Goal: Navigation & Orientation: Find specific page/section

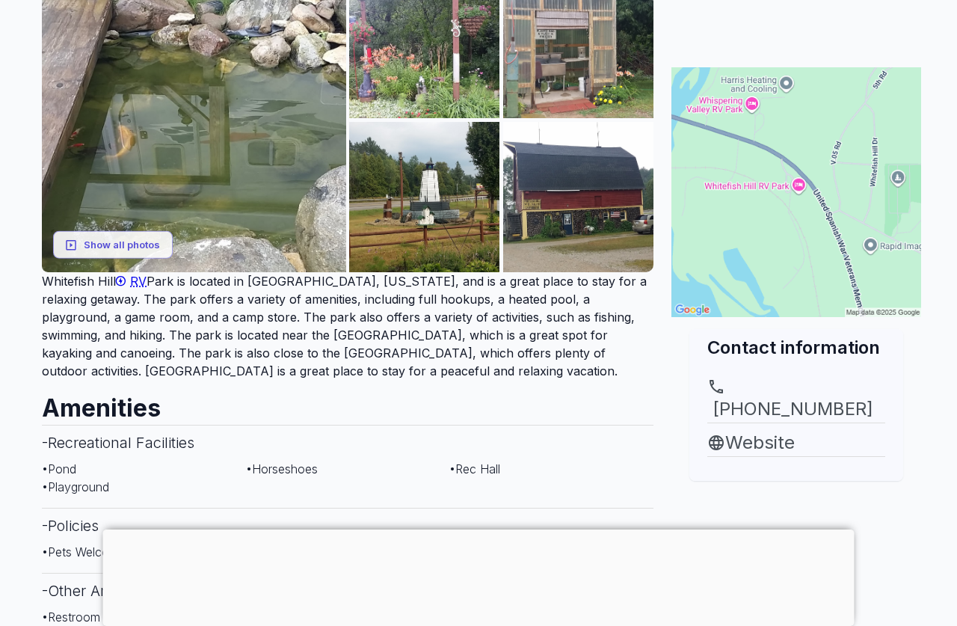
scroll to position [188, 0]
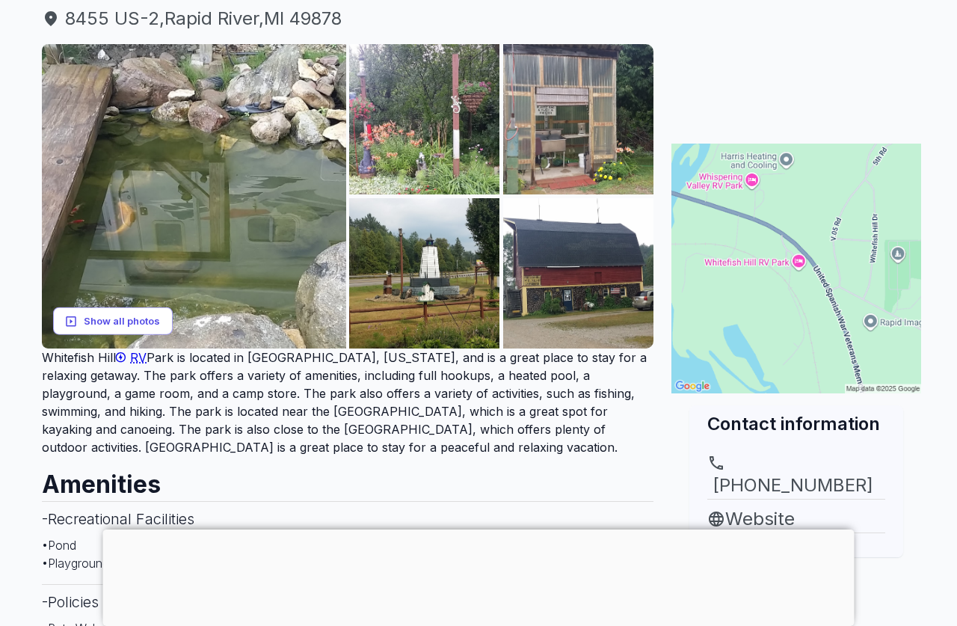
click at [78, 319] on icon "button" at bounding box center [70, 320] width 13 height 13
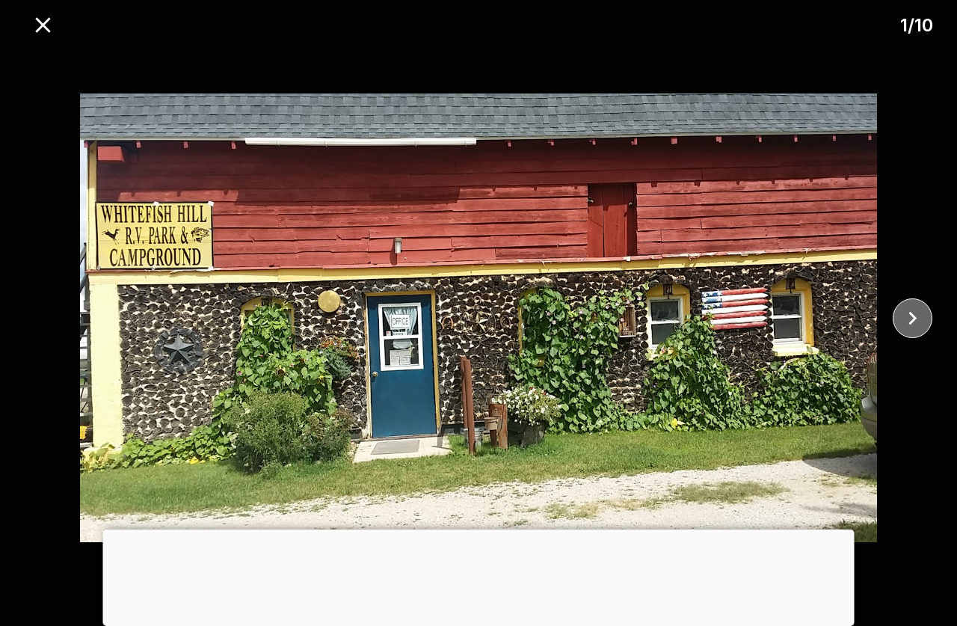
click at [908, 320] on icon "close" at bounding box center [913, 318] width 26 height 26
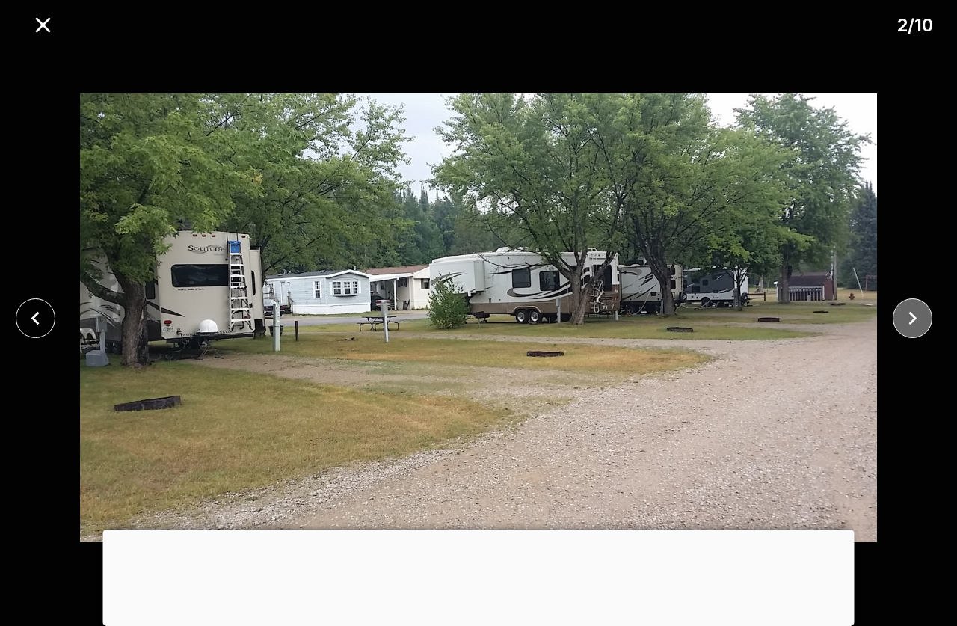
click at [911, 316] on icon "close" at bounding box center [913, 318] width 26 height 26
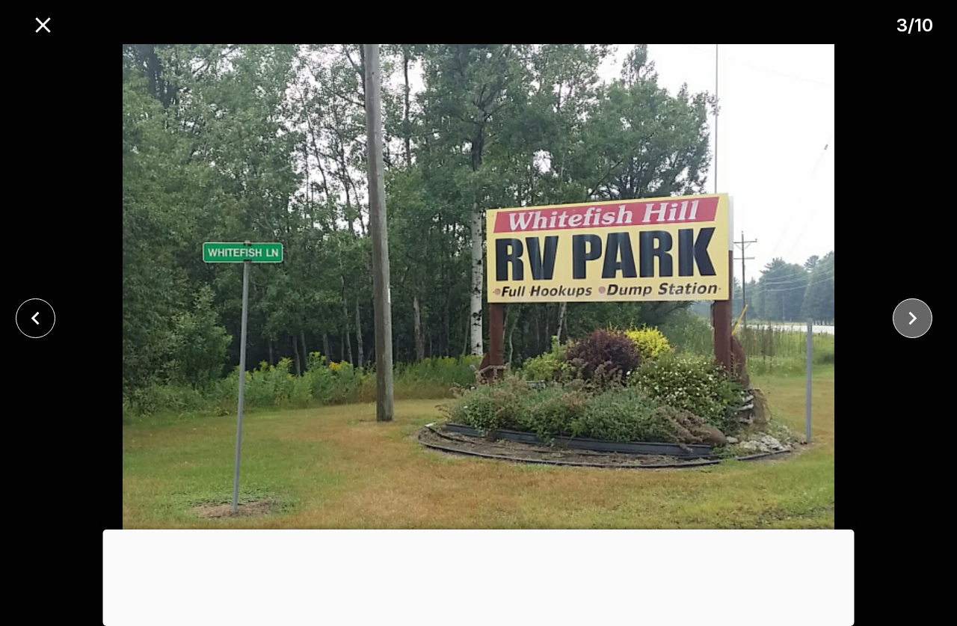
click at [906, 310] on icon "close" at bounding box center [913, 318] width 26 height 26
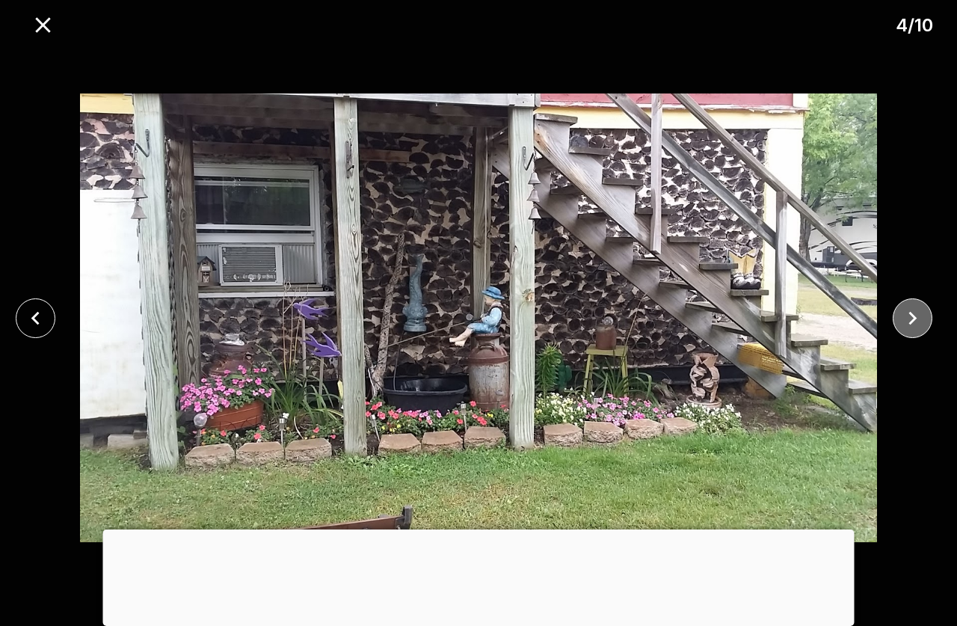
click at [911, 311] on icon "close" at bounding box center [913, 318] width 26 height 26
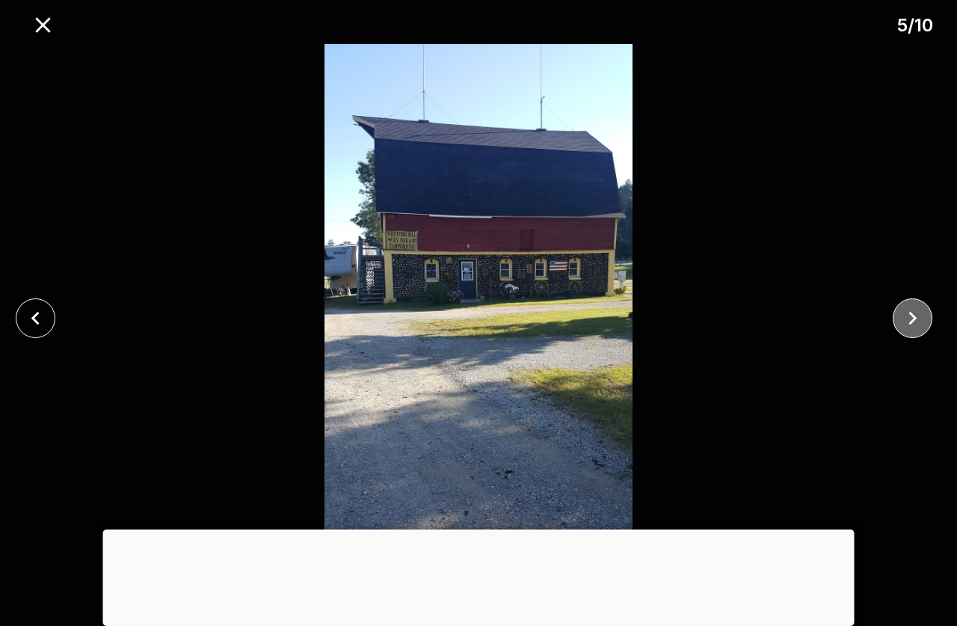
click at [911, 312] on icon "close" at bounding box center [913, 318] width 26 height 26
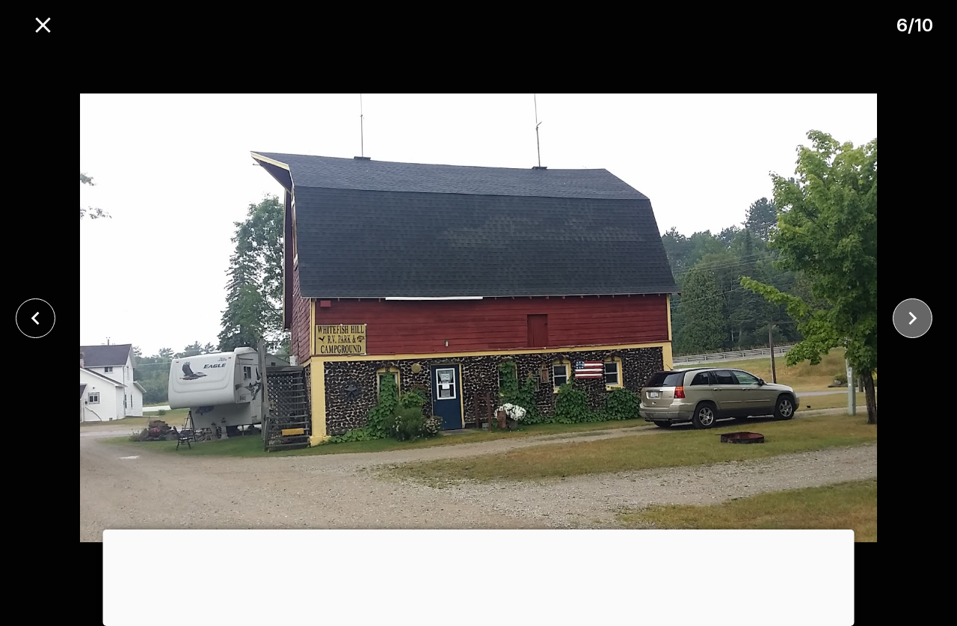
click at [912, 313] on icon "close" at bounding box center [913, 318] width 26 height 26
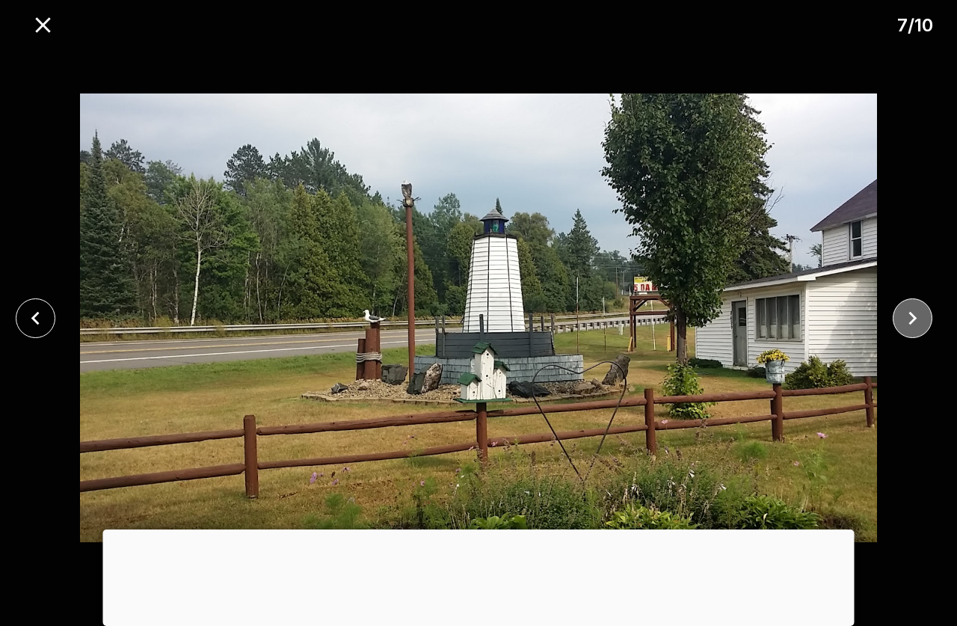
click at [912, 313] on icon "close" at bounding box center [913, 318] width 26 height 26
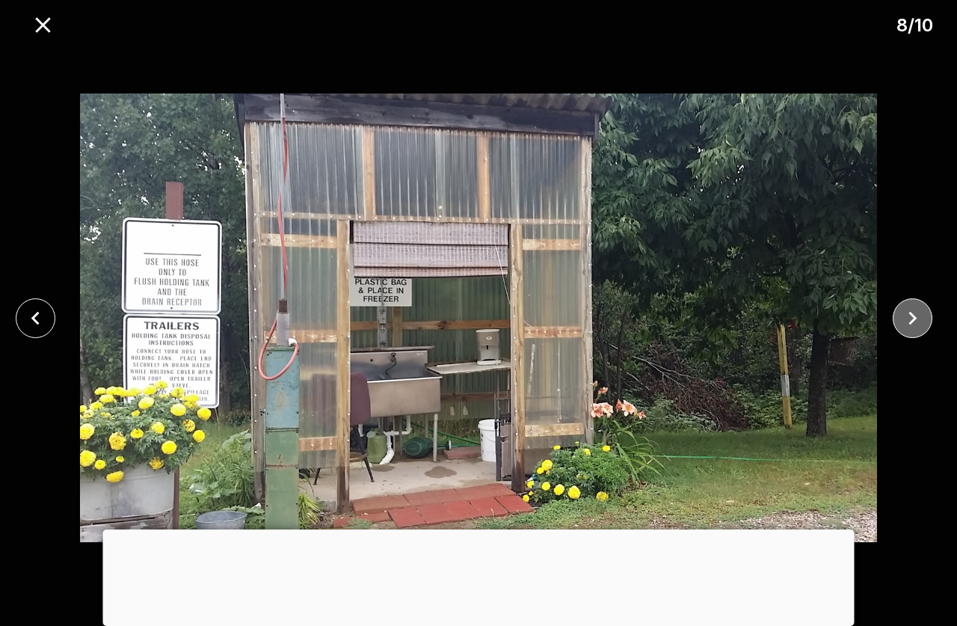
click at [912, 313] on icon "close" at bounding box center [913, 318] width 26 height 26
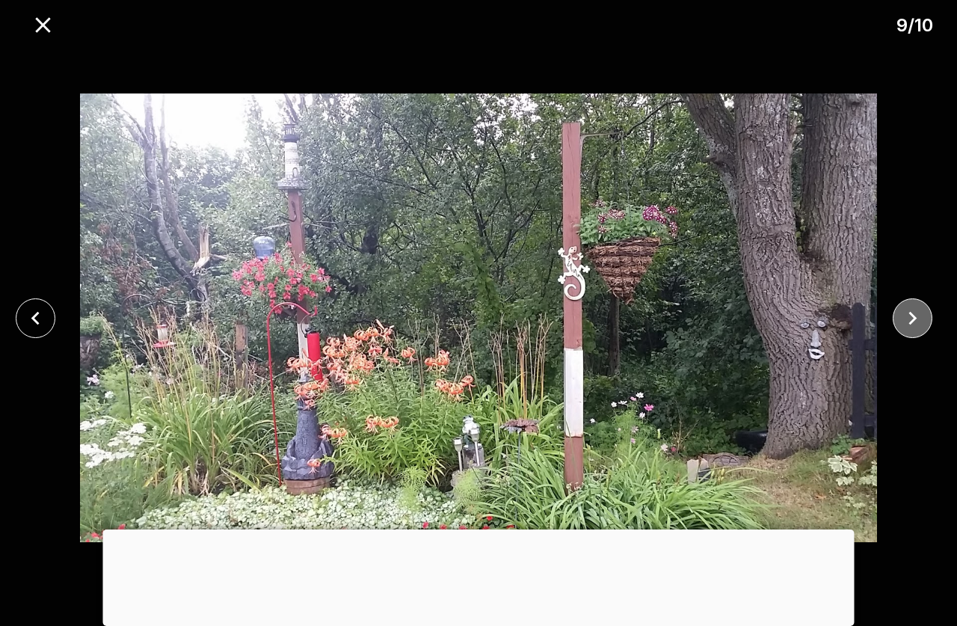
click at [912, 313] on icon "close" at bounding box center [913, 318] width 26 height 26
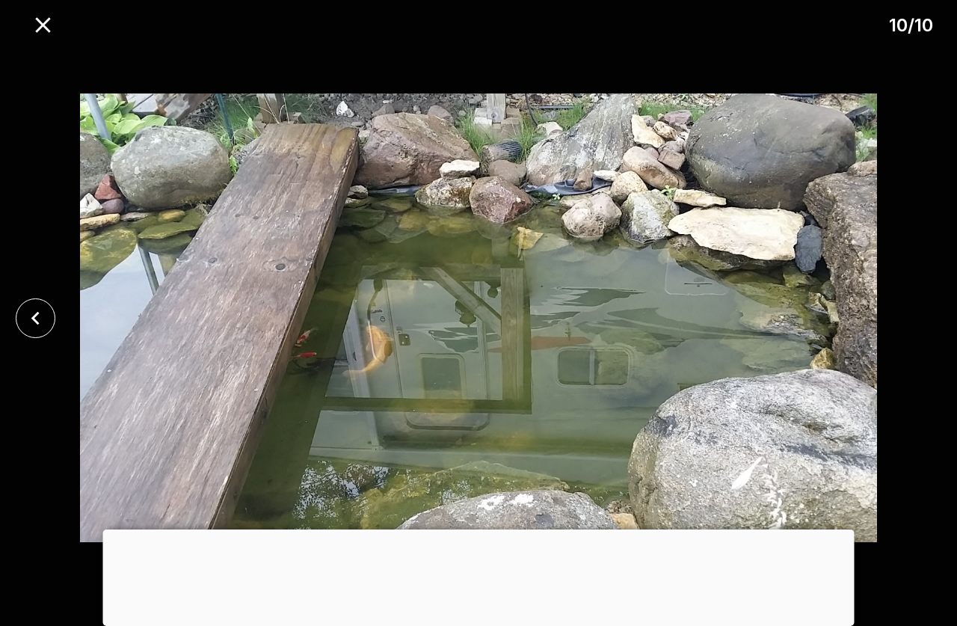
click at [912, 313] on div at bounding box center [478, 317] width 957 height 547
